Goal: Task Accomplishment & Management: Use online tool/utility

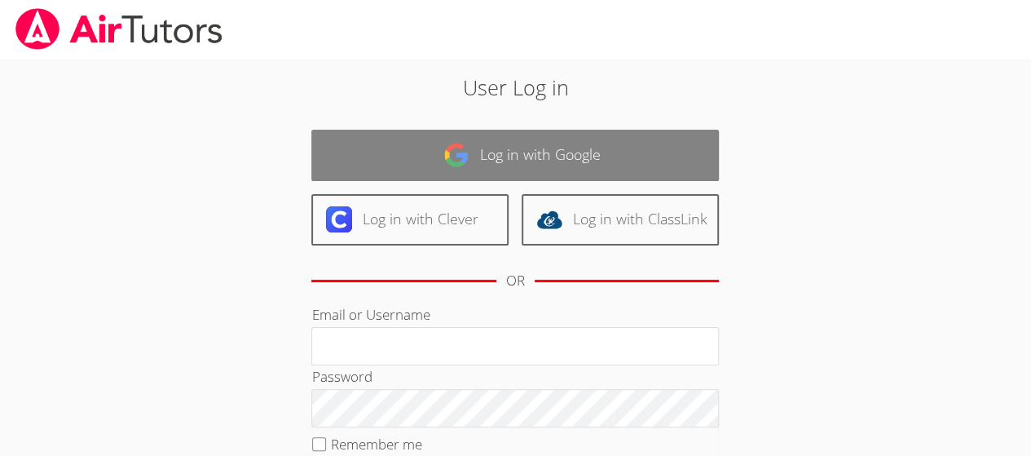
click at [499, 169] on link "Log in with Google" at bounding box center [515, 155] width 408 height 51
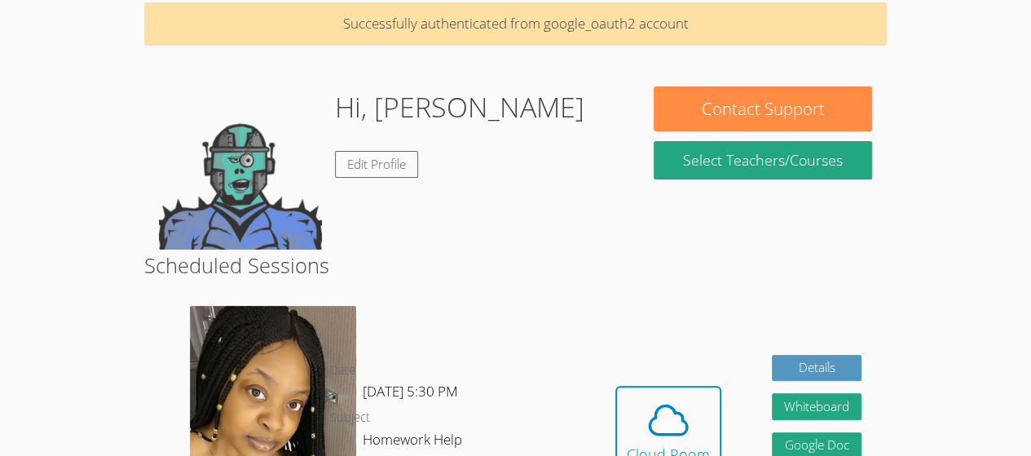
scroll to position [85, 0]
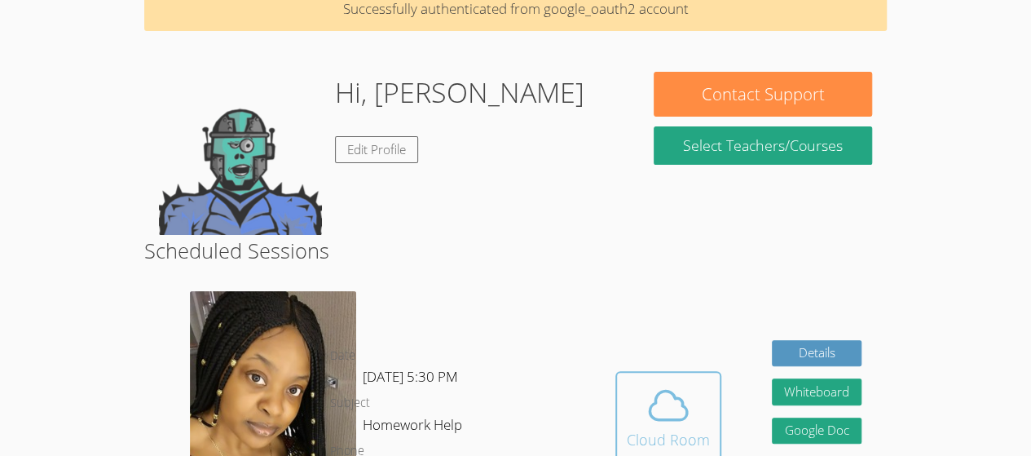
click at [616, 382] on button "Cloud Room" at bounding box center [668, 416] width 106 height 91
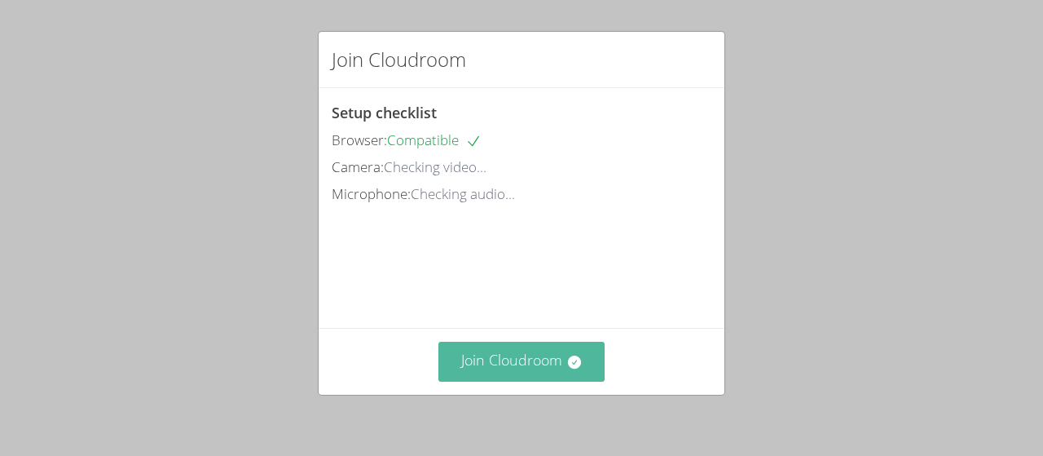
click at [560, 351] on button "Join Cloudroom" at bounding box center [522, 362] width 167 height 40
click at [527, 365] on button "Join Cloudroom" at bounding box center [522, 362] width 167 height 40
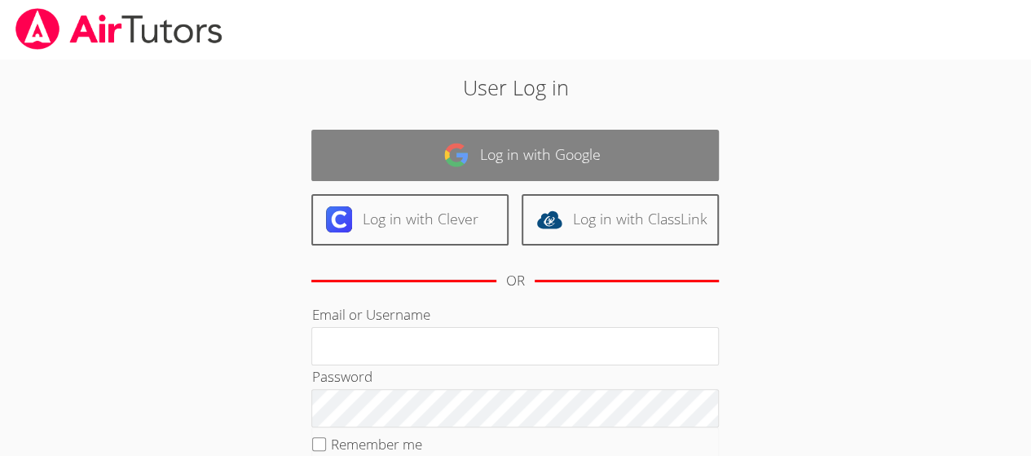
click at [559, 151] on link "Log in with Google" at bounding box center [515, 155] width 408 height 51
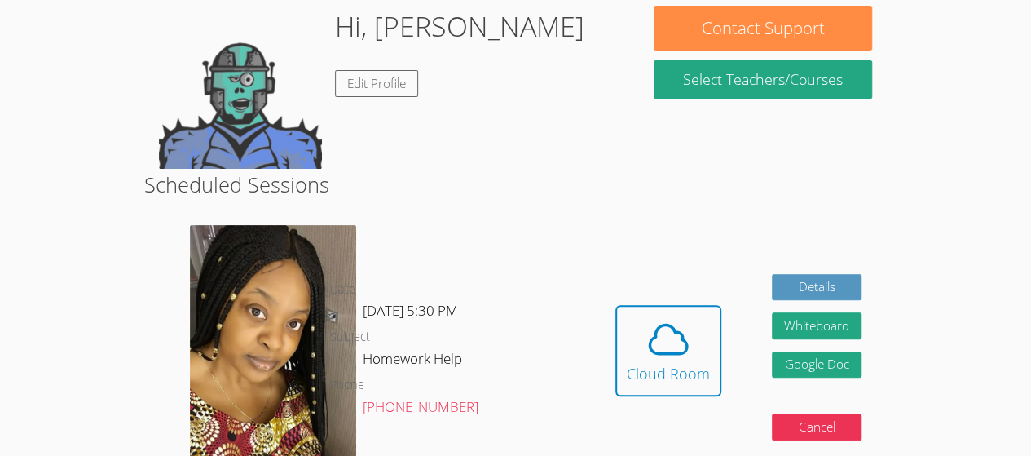
scroll to position [158, 0]
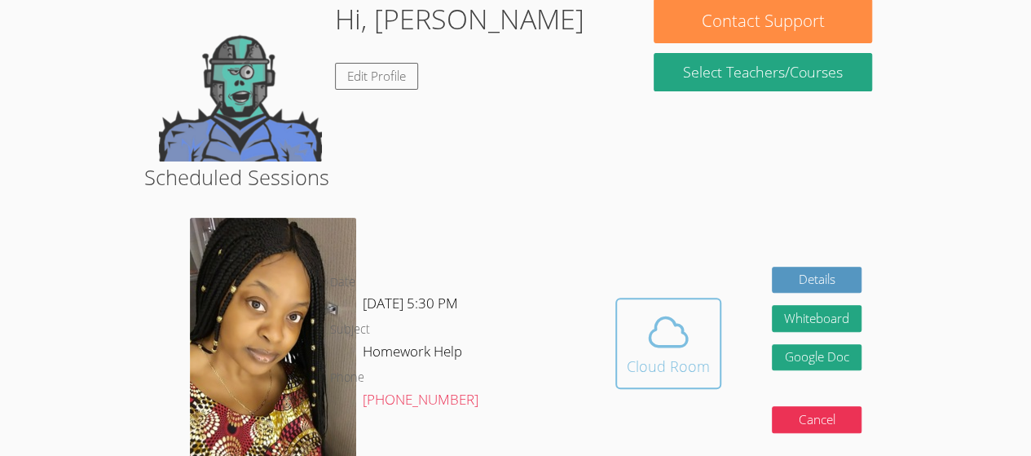
click at [661, 309] on icon at bounding box center [669, 332] width 46 height 46
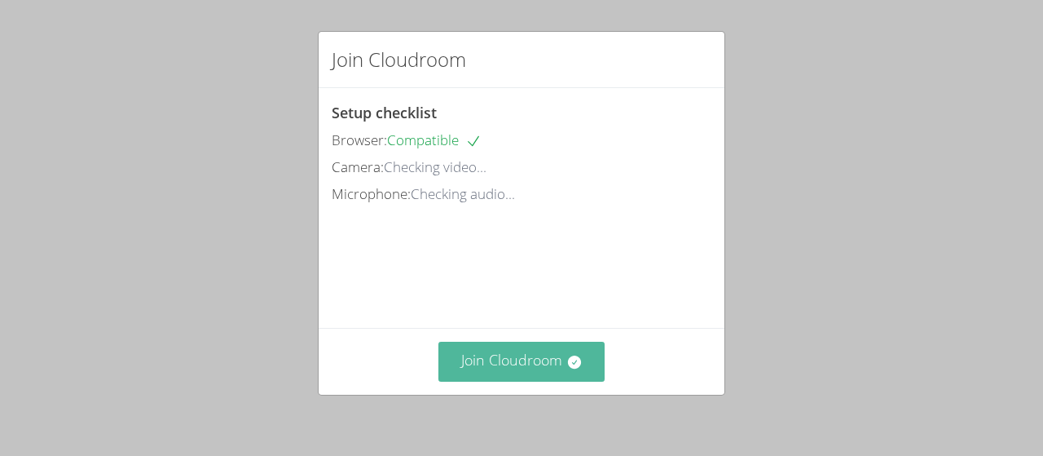
click at [549, 364] on button "Join Cloudroom" at bounding box center [522, 362] width 167 height 40
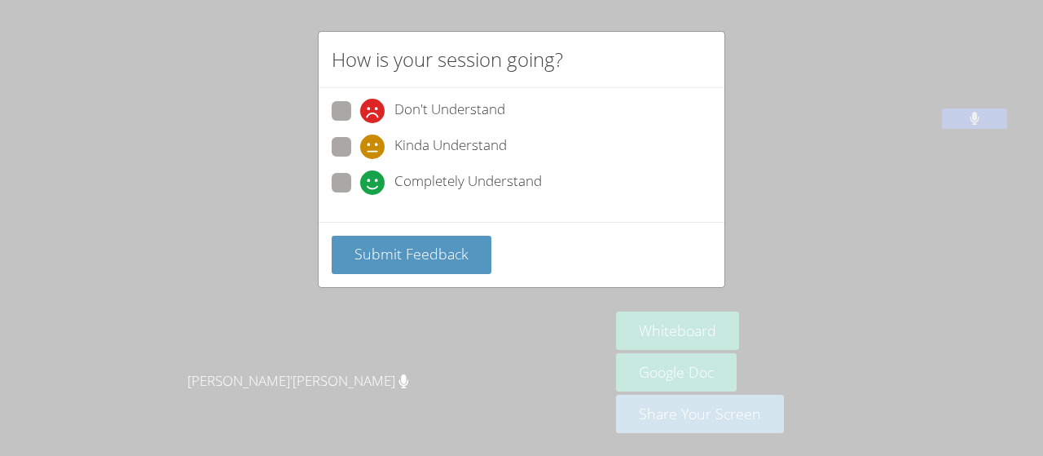
click at [360, 195] on span at bounding box center [360, 195] width 0 height 0
click at [360, 183] on input "Completely Understand" at bounding box center [367, 180] width 14 height 14
radio input "true"
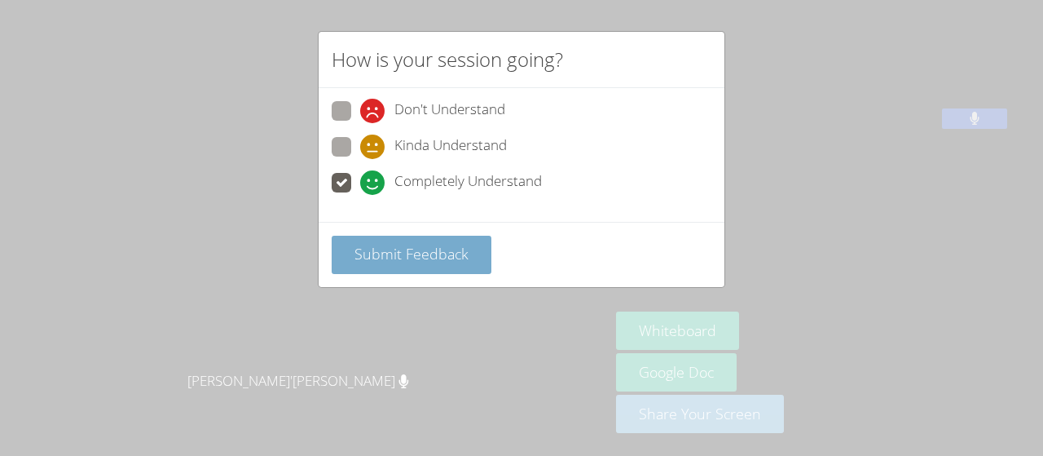
click at [447, 253] on span "Submit Feedback" at bounding box center [412, 254] width 114 height 20
